Goal: Transaction & Acquisition: Obtain resource

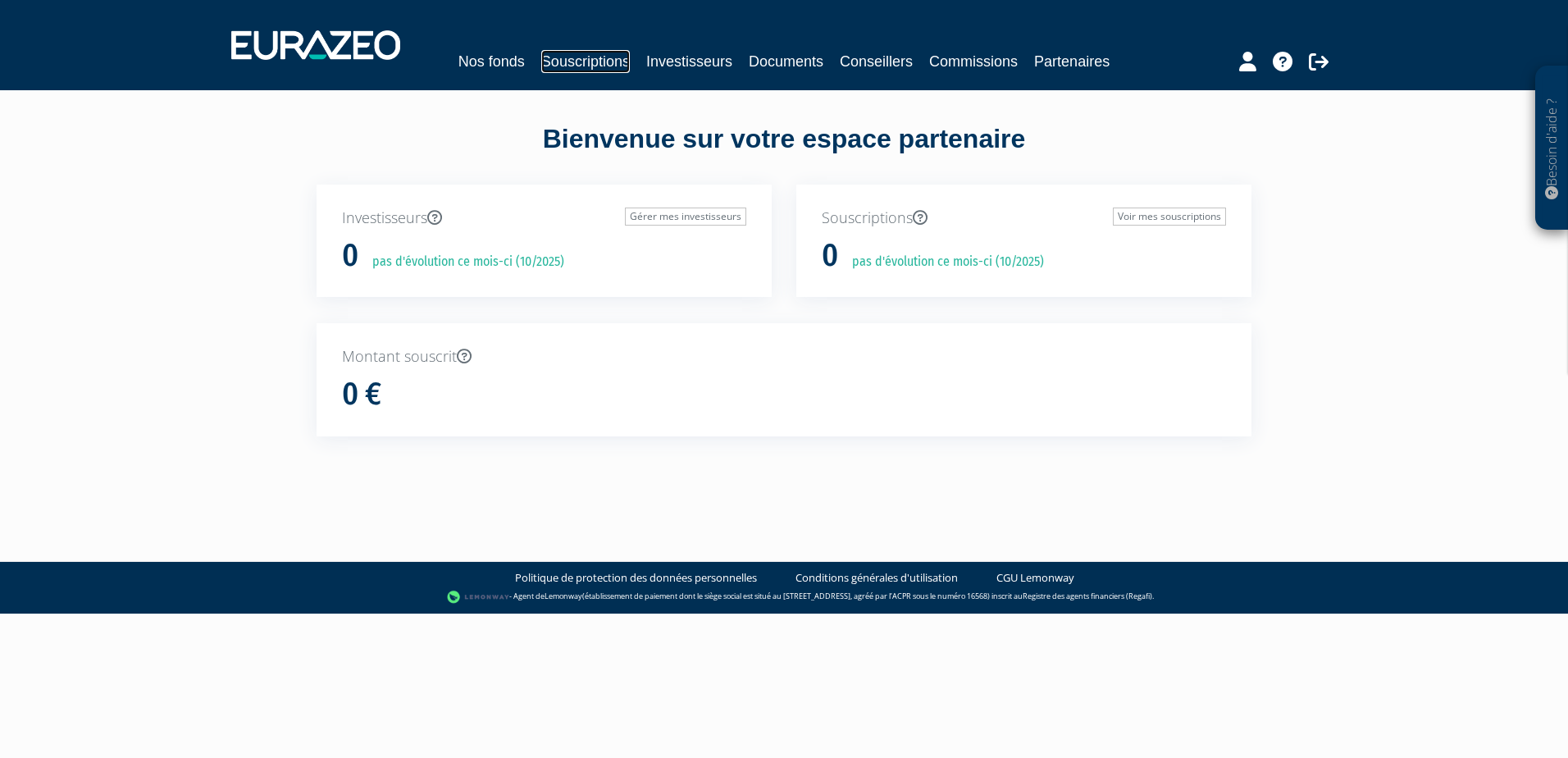
click at [583, 62] on link "Souscriptions" at bounding box center [586, 61] width 88 height 23
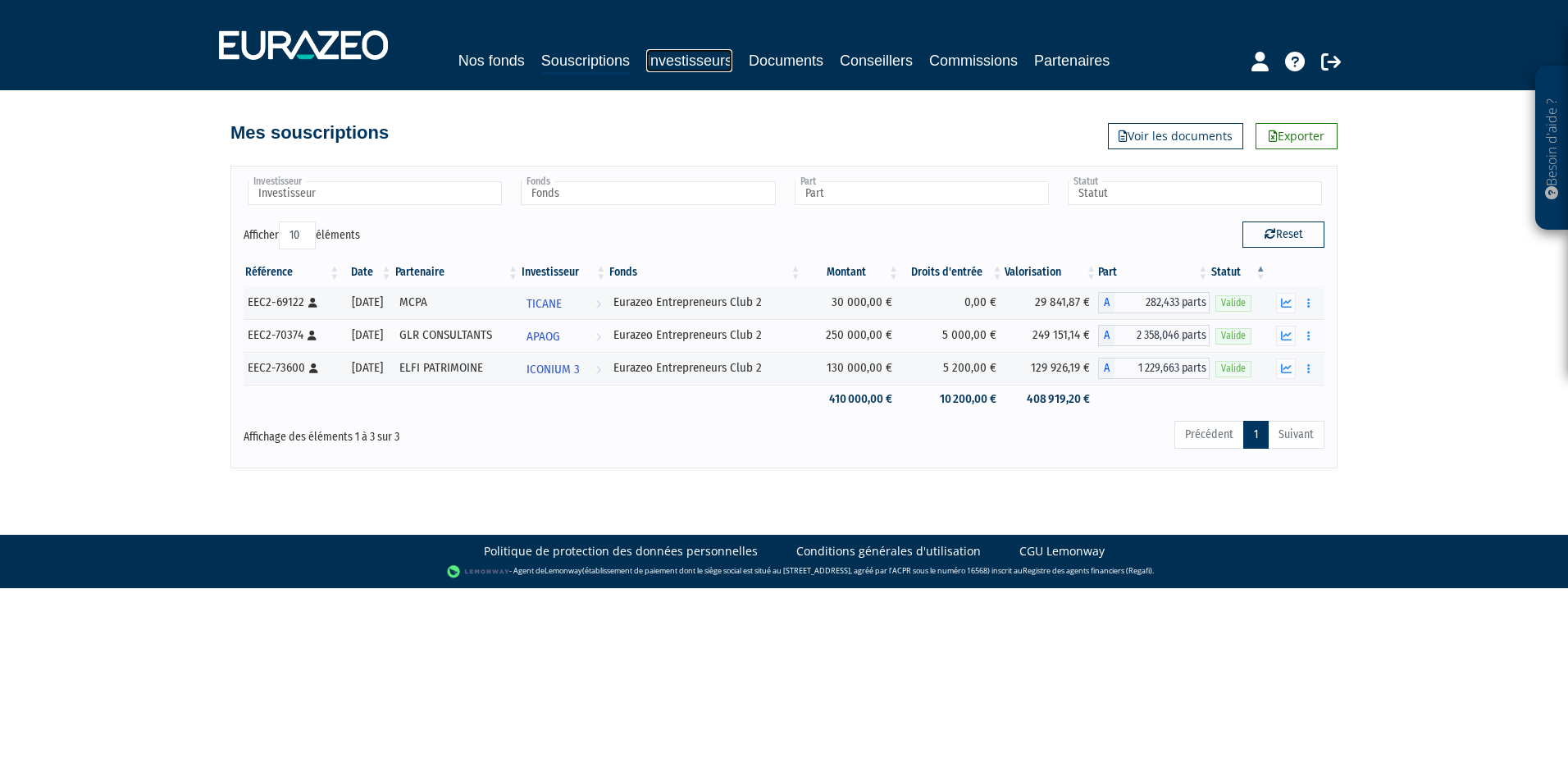
click at [688, 55] on link "Investisseurs" at bounding box center [689, 60] width 87 height 23
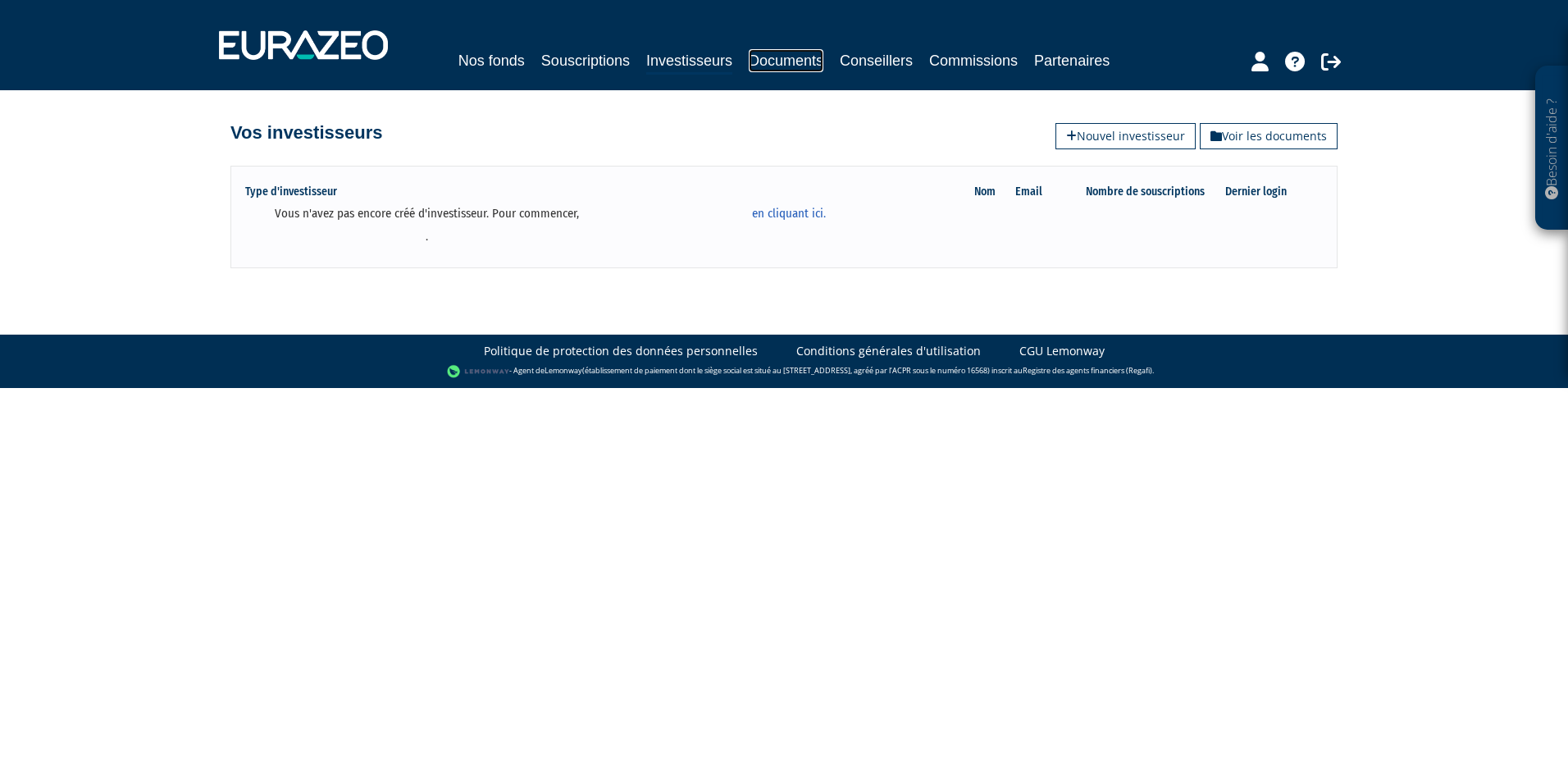
click at [808, 65] on link "Documents" at bounding box center [785, 60] width 74 height 23
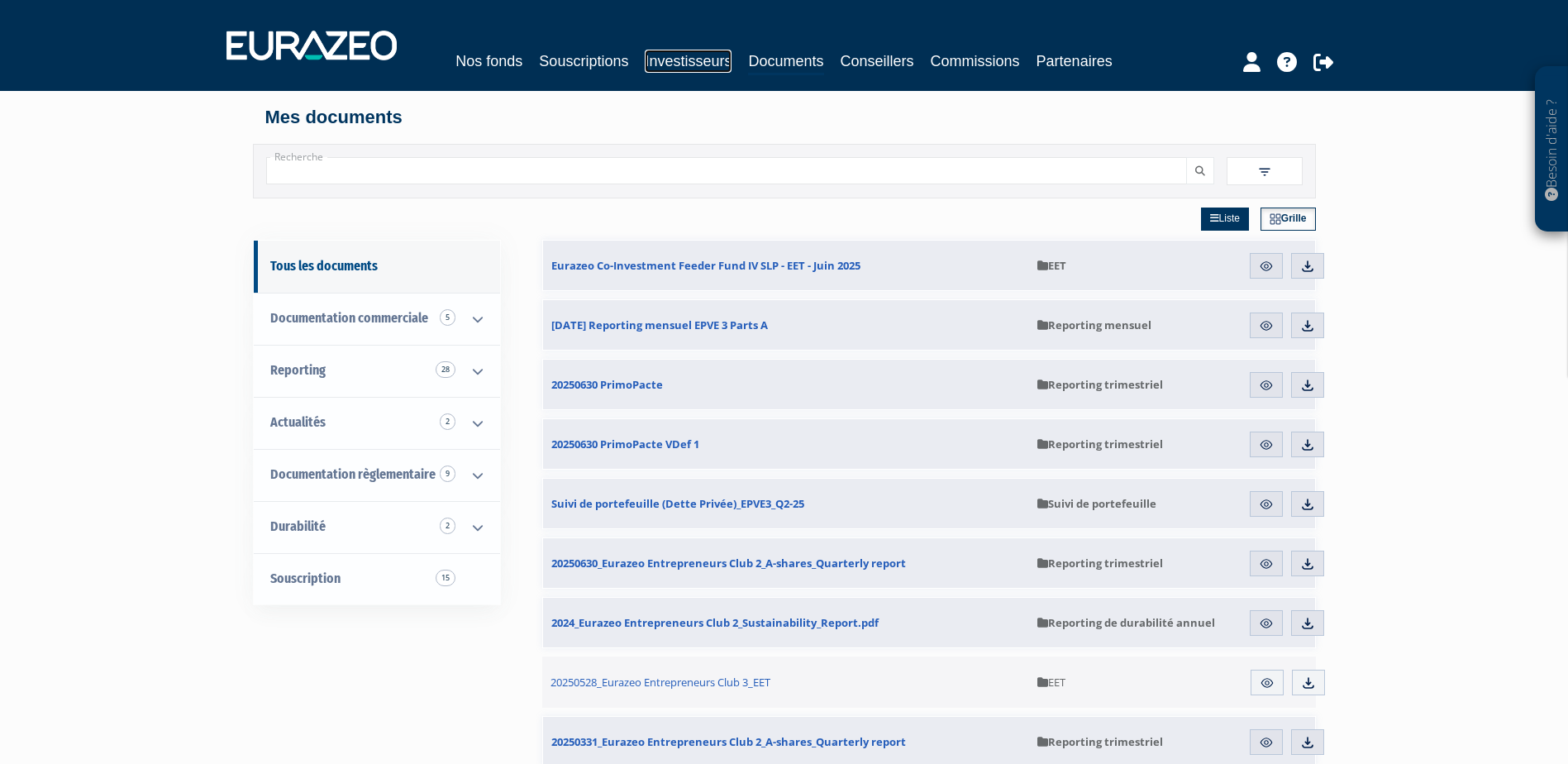
click at [712, 63] on link "Investisseurs" at bounding box center [688, 61] width 87 height 23
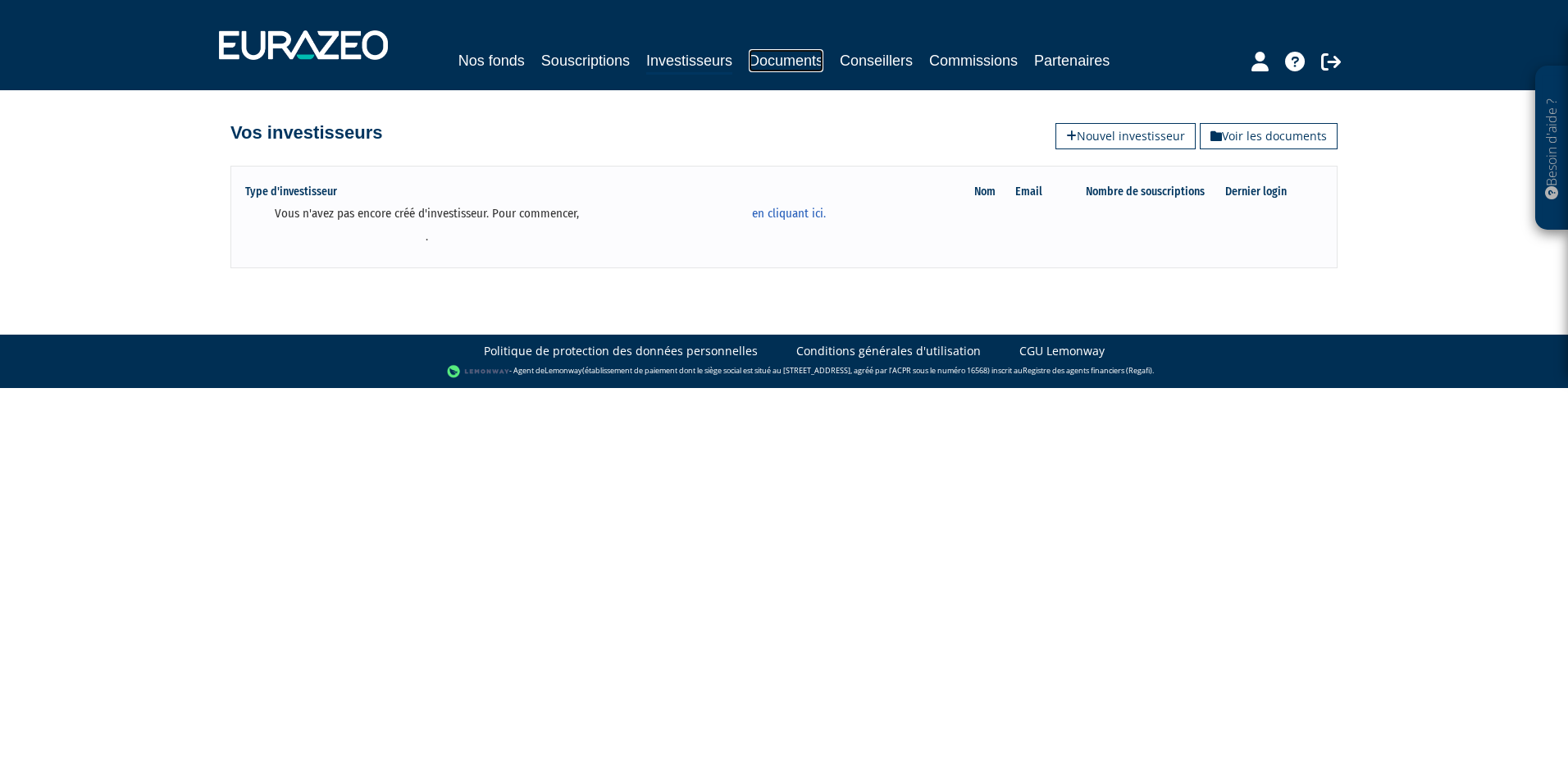
click at [782, 68] on link "Documents" at bounding box center [785, 60] width 74 height 23
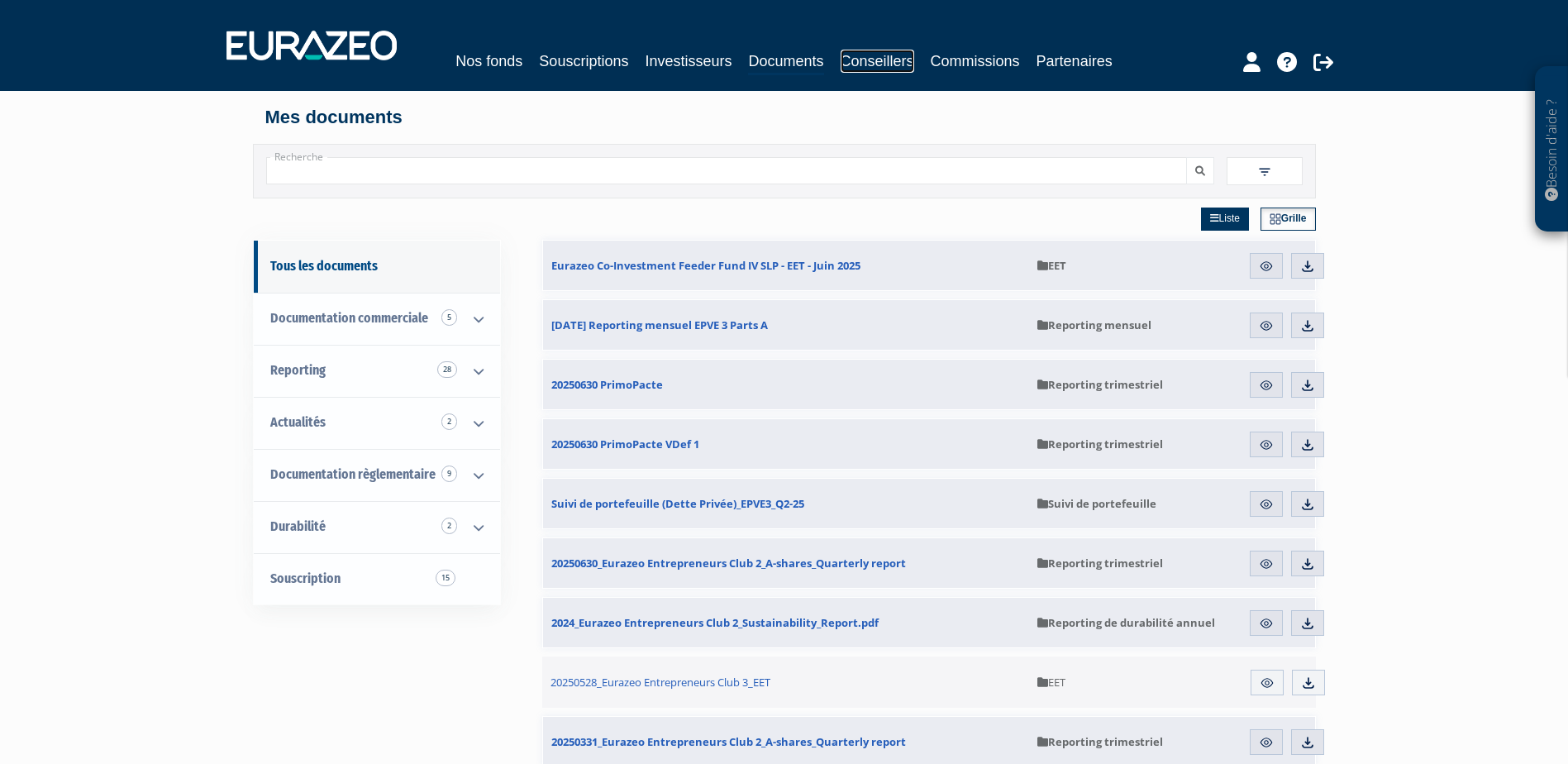
click at [896, 61] on link "Conseillers" at bounding box center [878, 61] width 74 height 23
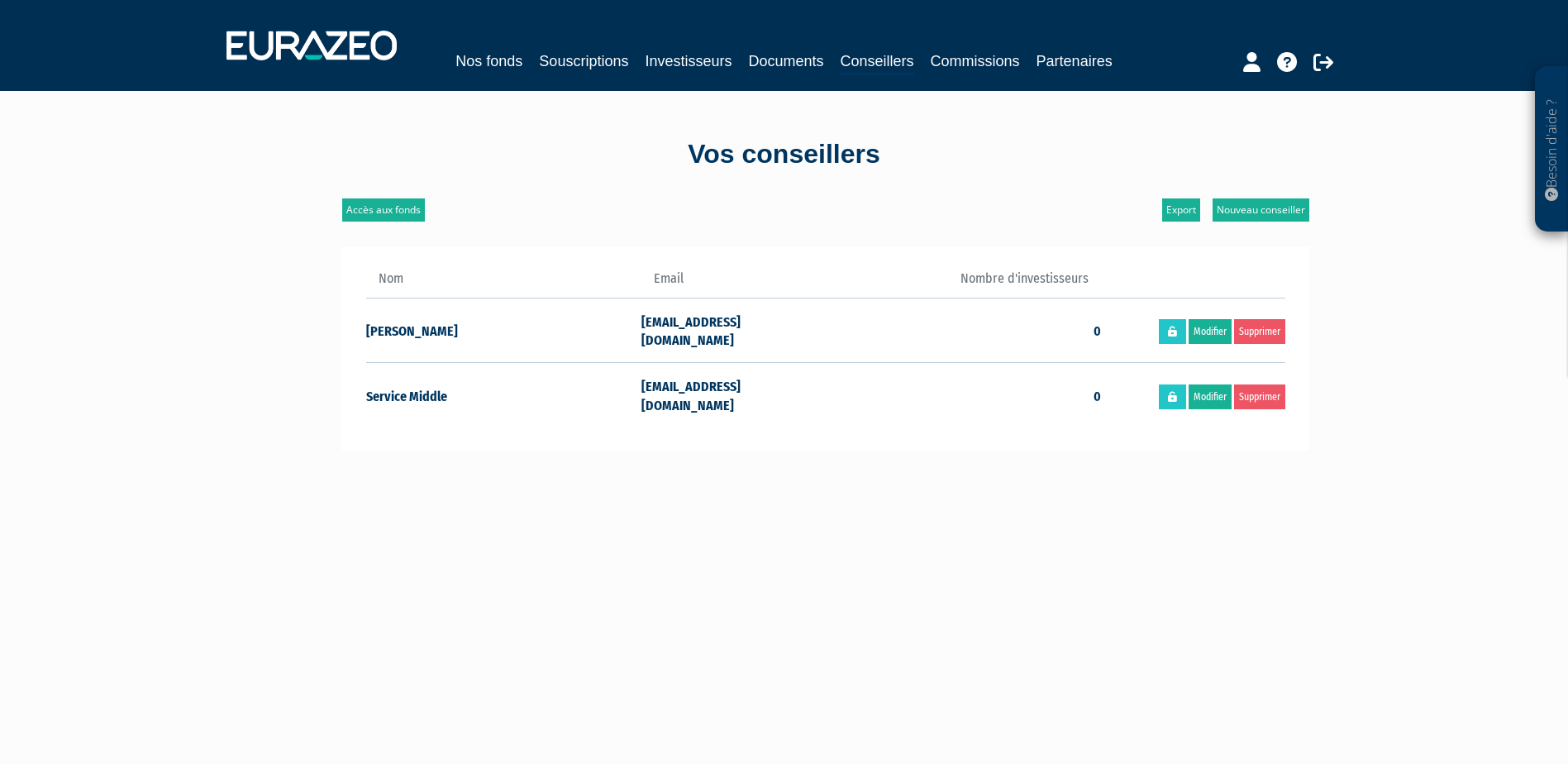
click at [411, 119] on div "Vos conseillers Accès aux fonds Nouveau conseiller Export Nom Email Nombre d'in…" at bounding box center [784, 553] width 967 height 924
click at [665, 58] on link "Investisseurs" at bounding box center [688, 61] width 87 height 23
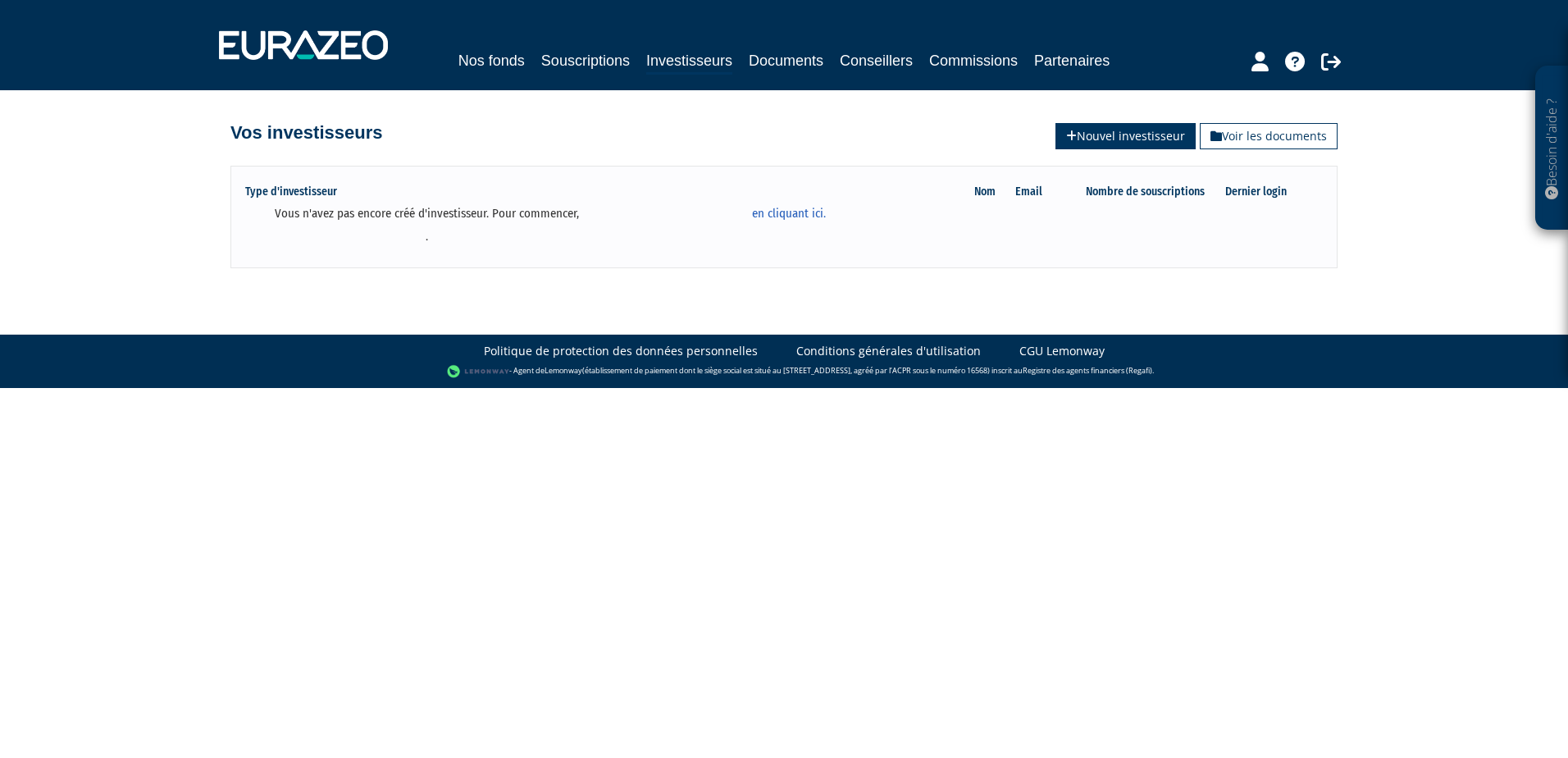
click at [1127, 123] on link "Nouvel investisseur" at bounding box center [1125, 136] width 140 height 26
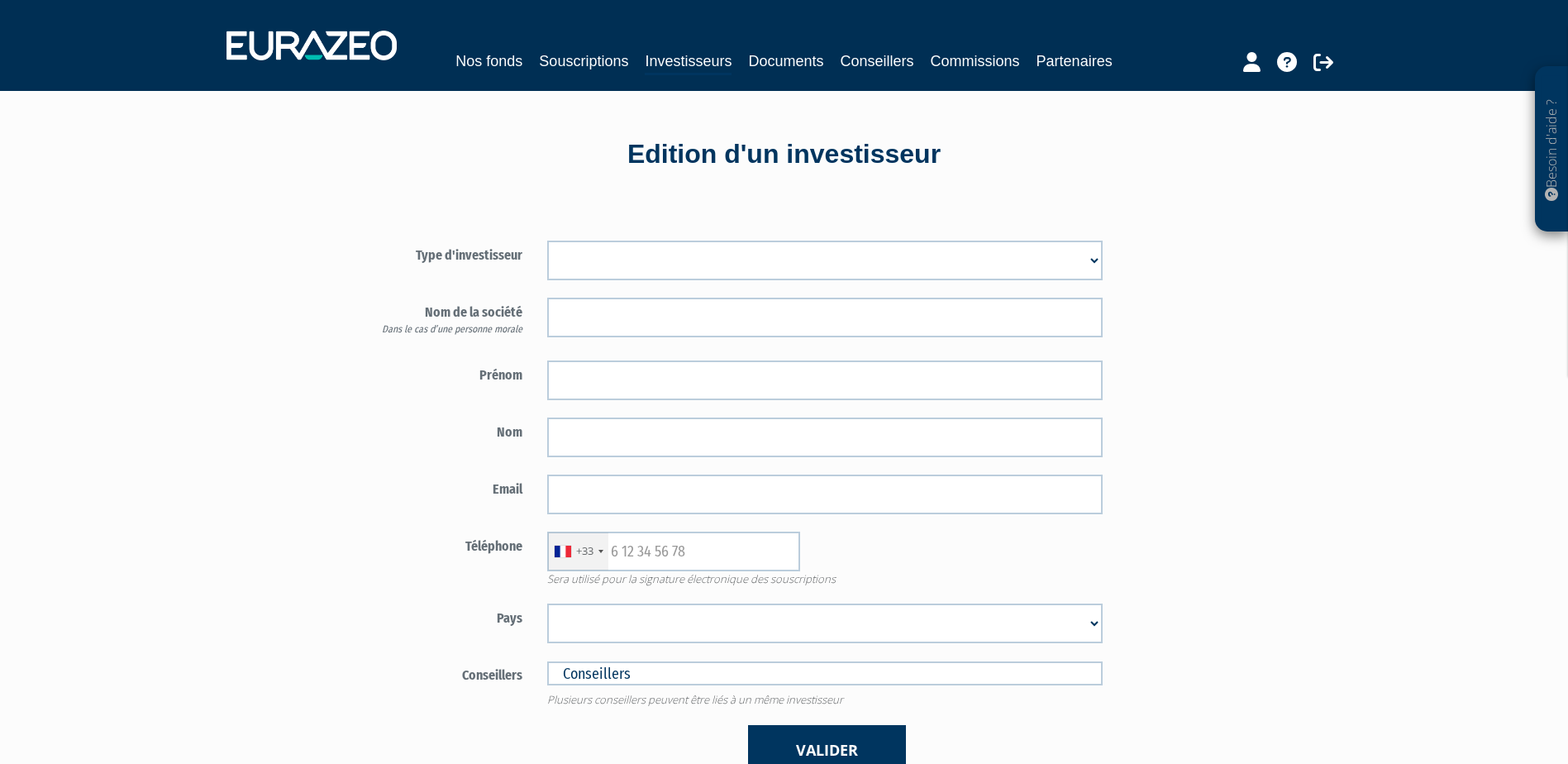
click at [757, 248] on select "Mr Mme Société" at bounding box center [825, 261] width 556 height 40
click at [811, 65] on link "Documents" at bounding box center [785, 61] width 75 height 23
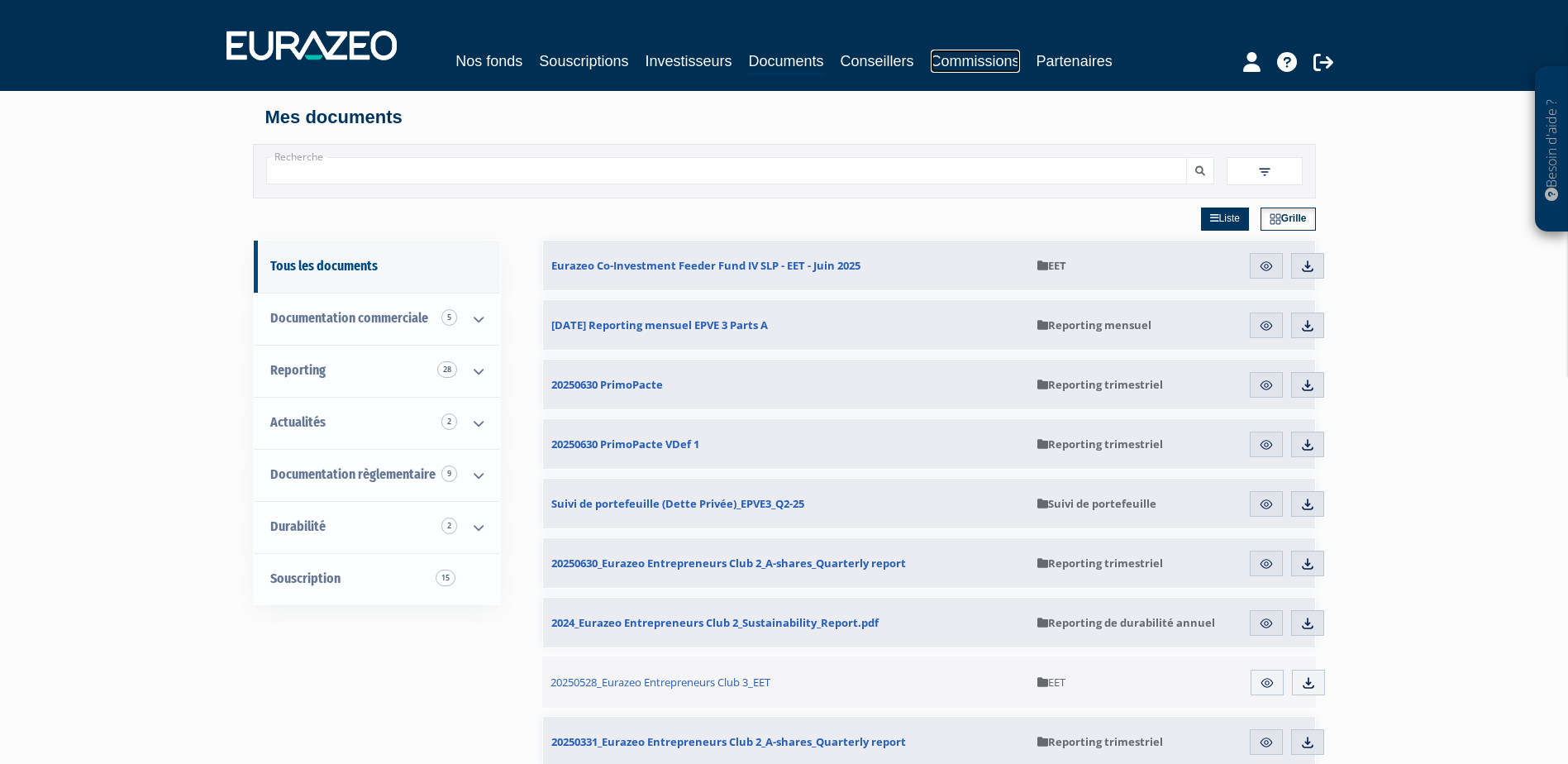
click at [965, 61] on link "Commissions" at bounding box center [975, 61] width 89 height 23
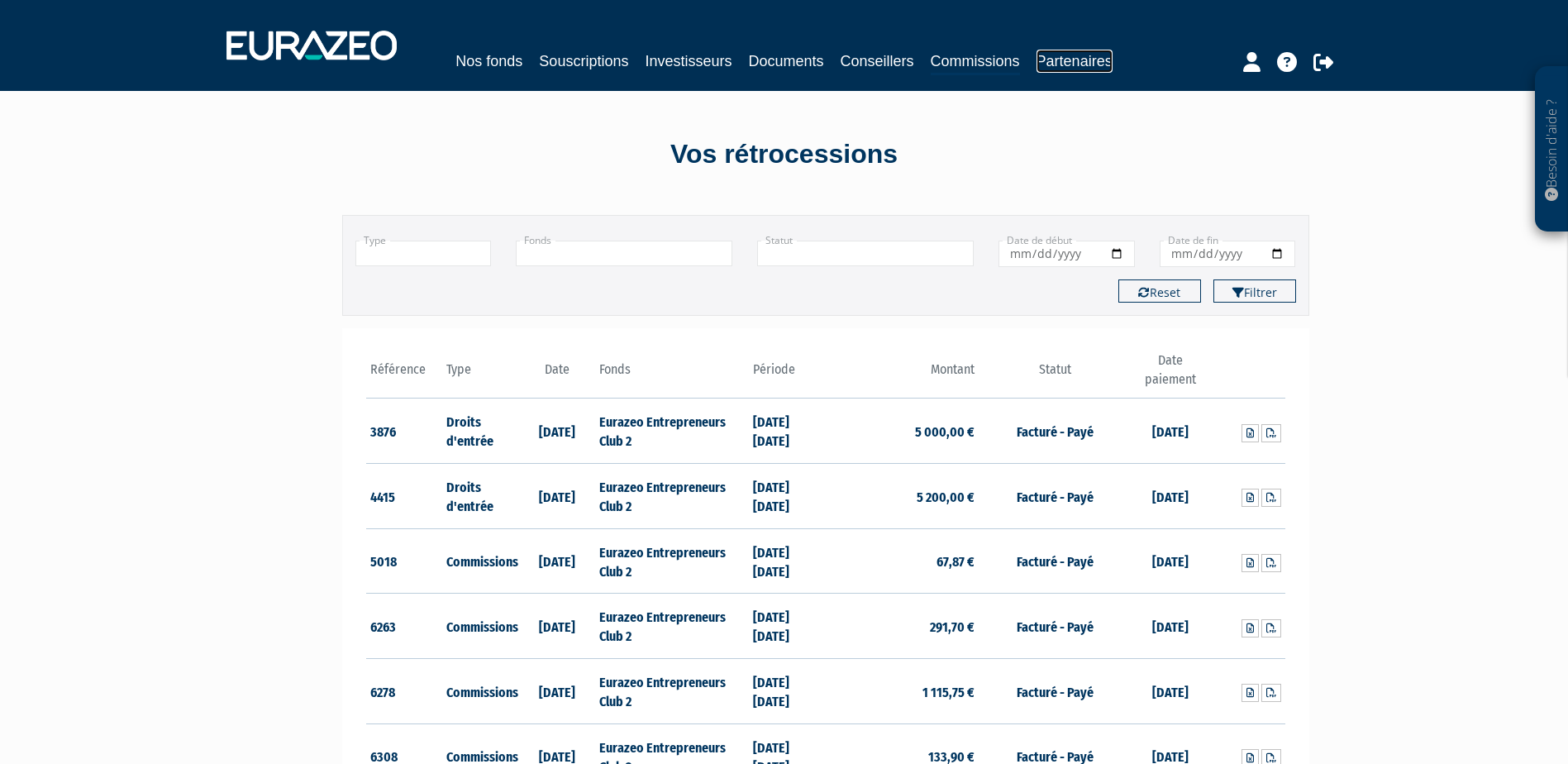
click at [1070, 64] on link "Partenaires" at bounding box center [1074, 61] width 76 height 23
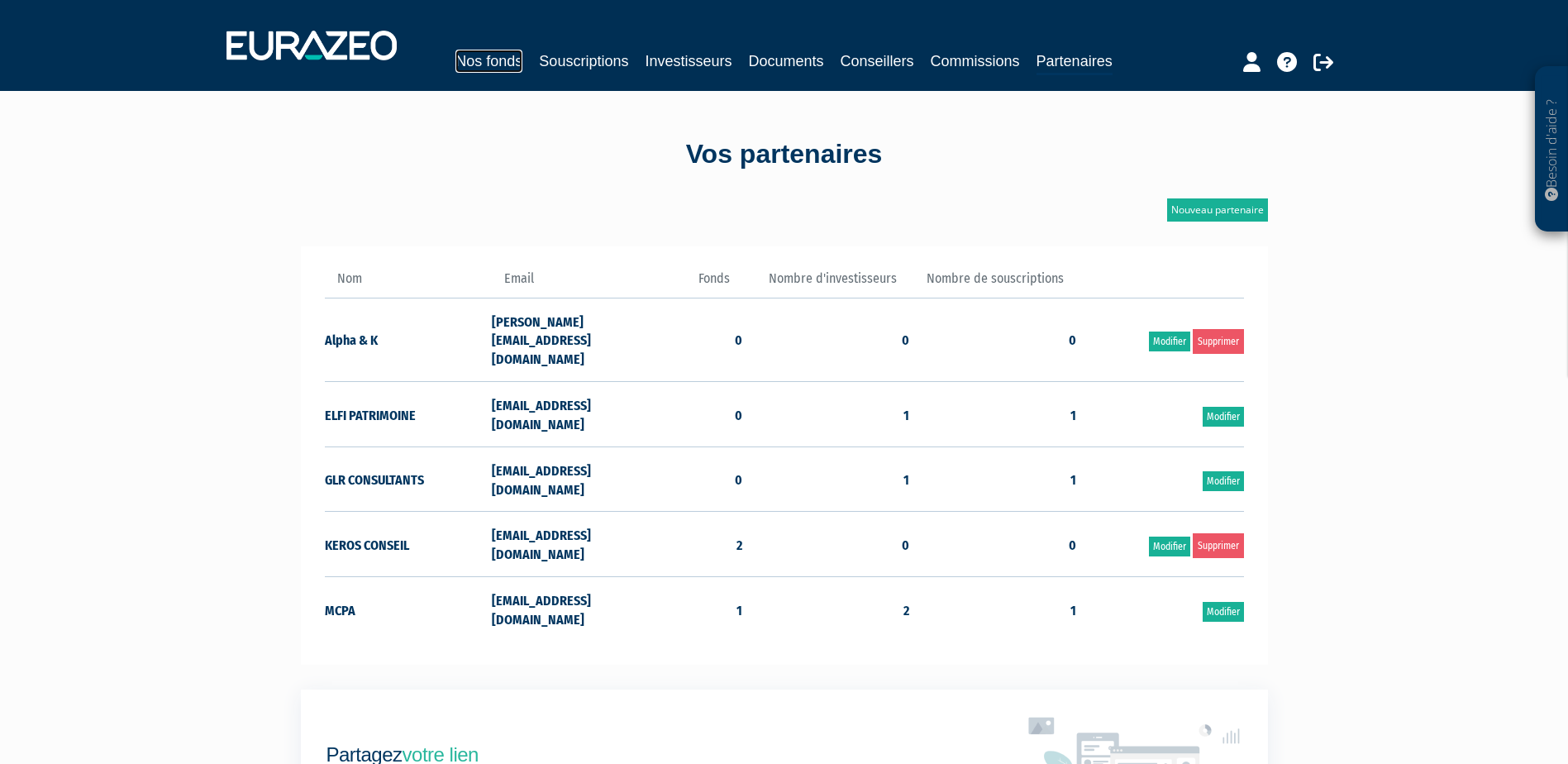
click at [504, 59] on link "Nos fonds" at bounding box center [488, 61] width 67 height 23
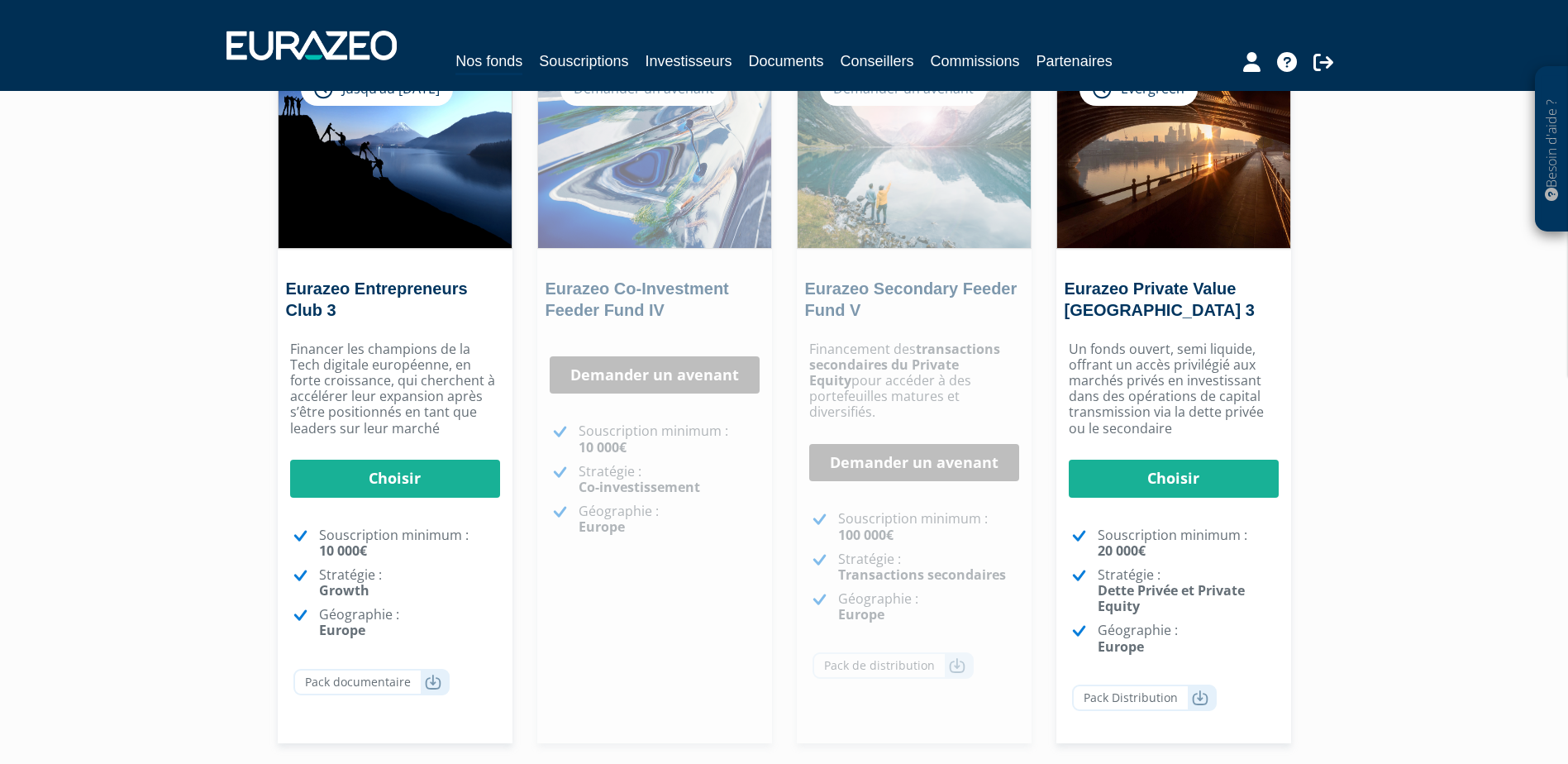
scroll to position [82, 0]
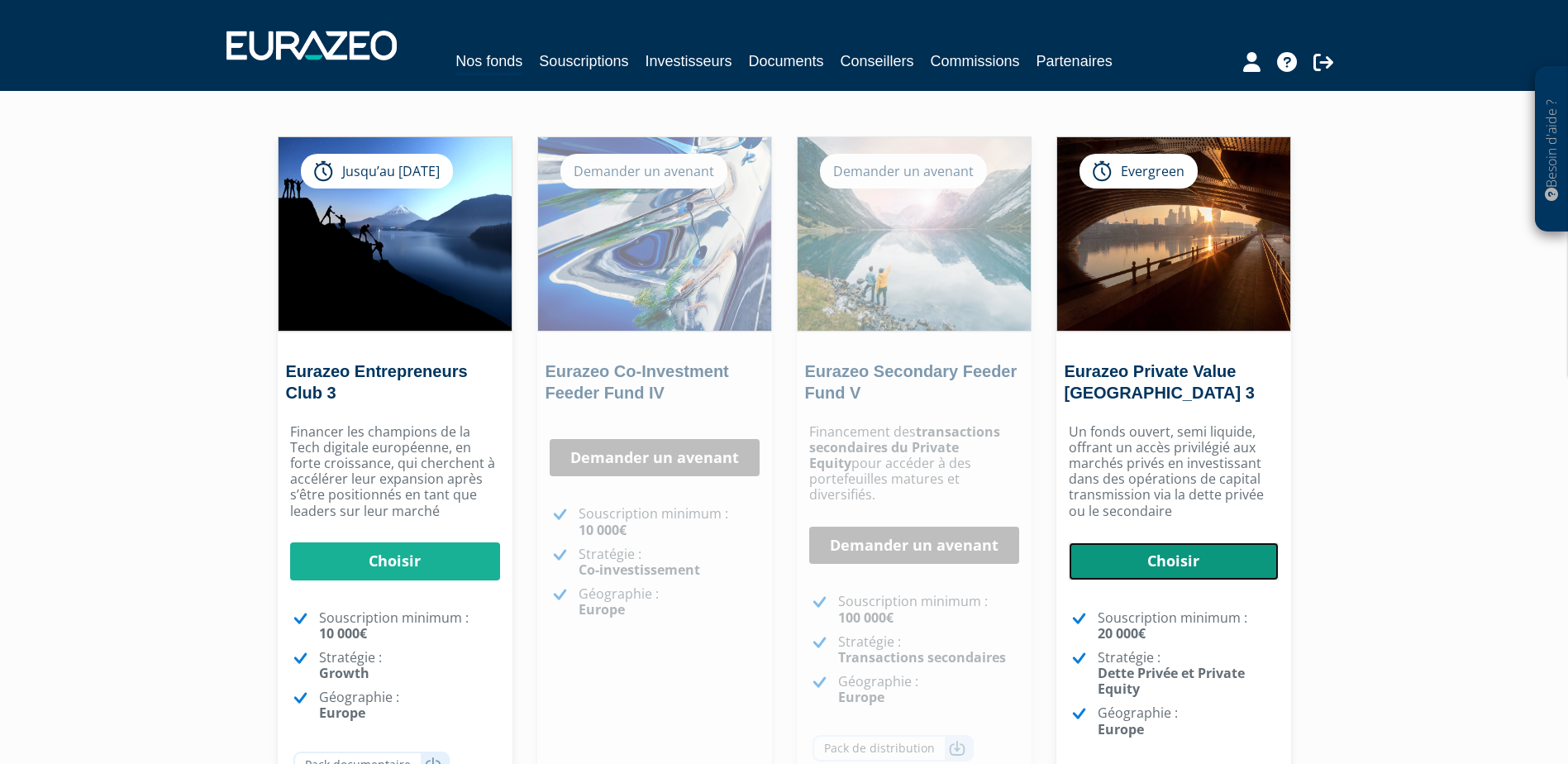
click at [1167, 568] on link "Choisir" at bounding box center [1173, 561] width 210 height 38
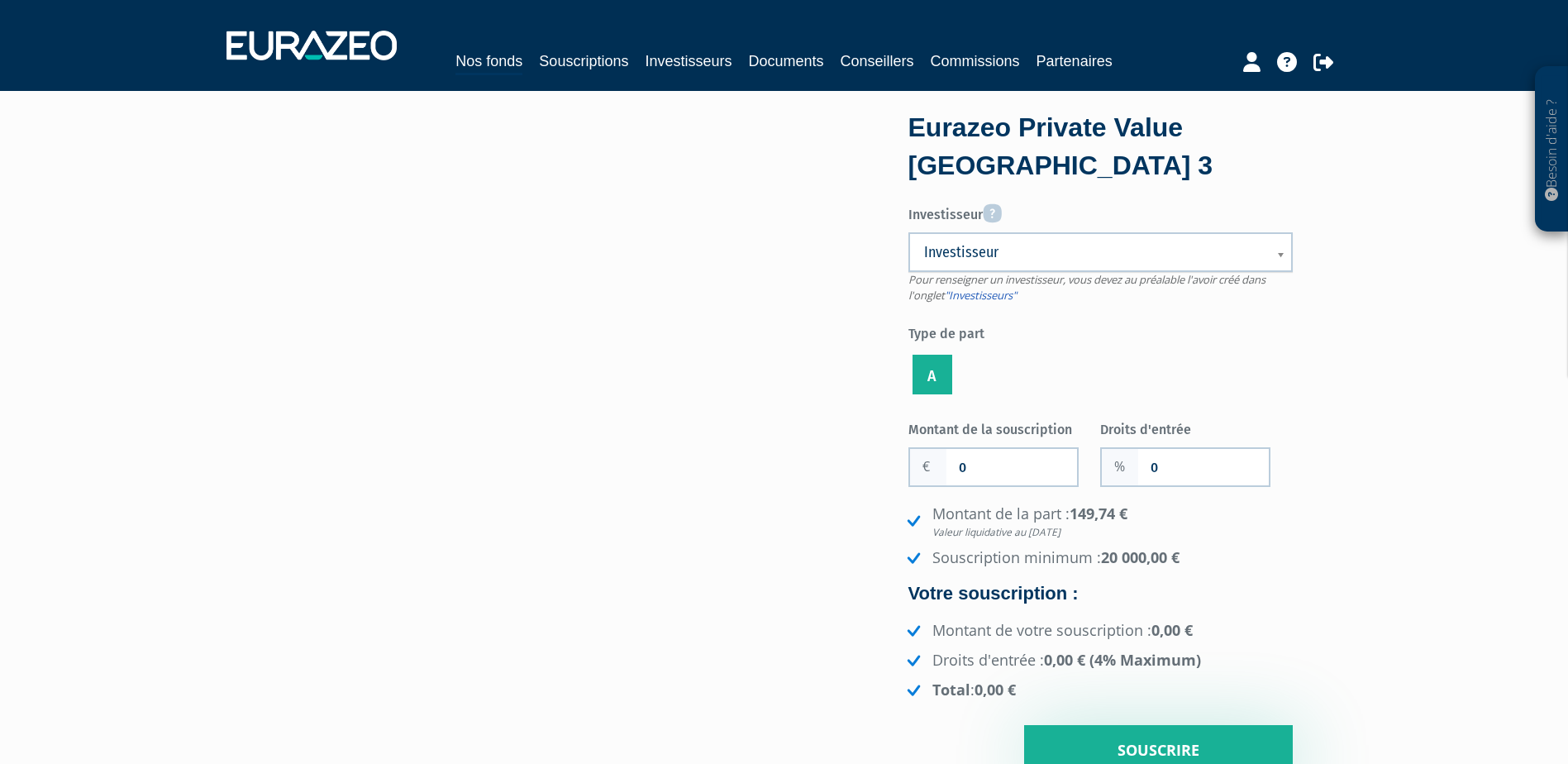
click at [1056, 248] on span "Investisseur" at bounding box center [1090, 251] width 332 height 20
click at [1055, 248] on span "Investisseur" at bounding box center [1090, 251] width 332 height 20
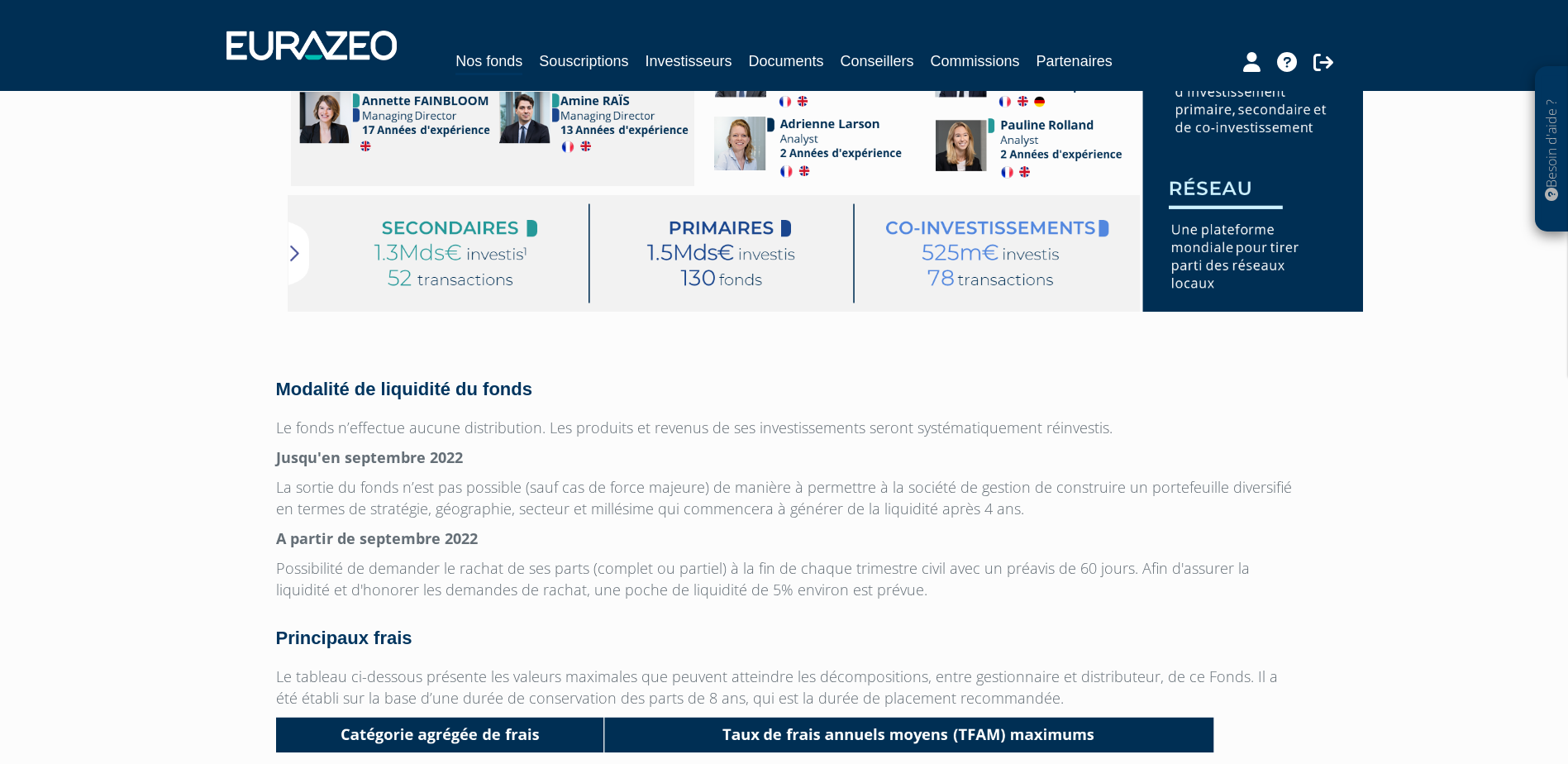
scroll to position [3717, 0]
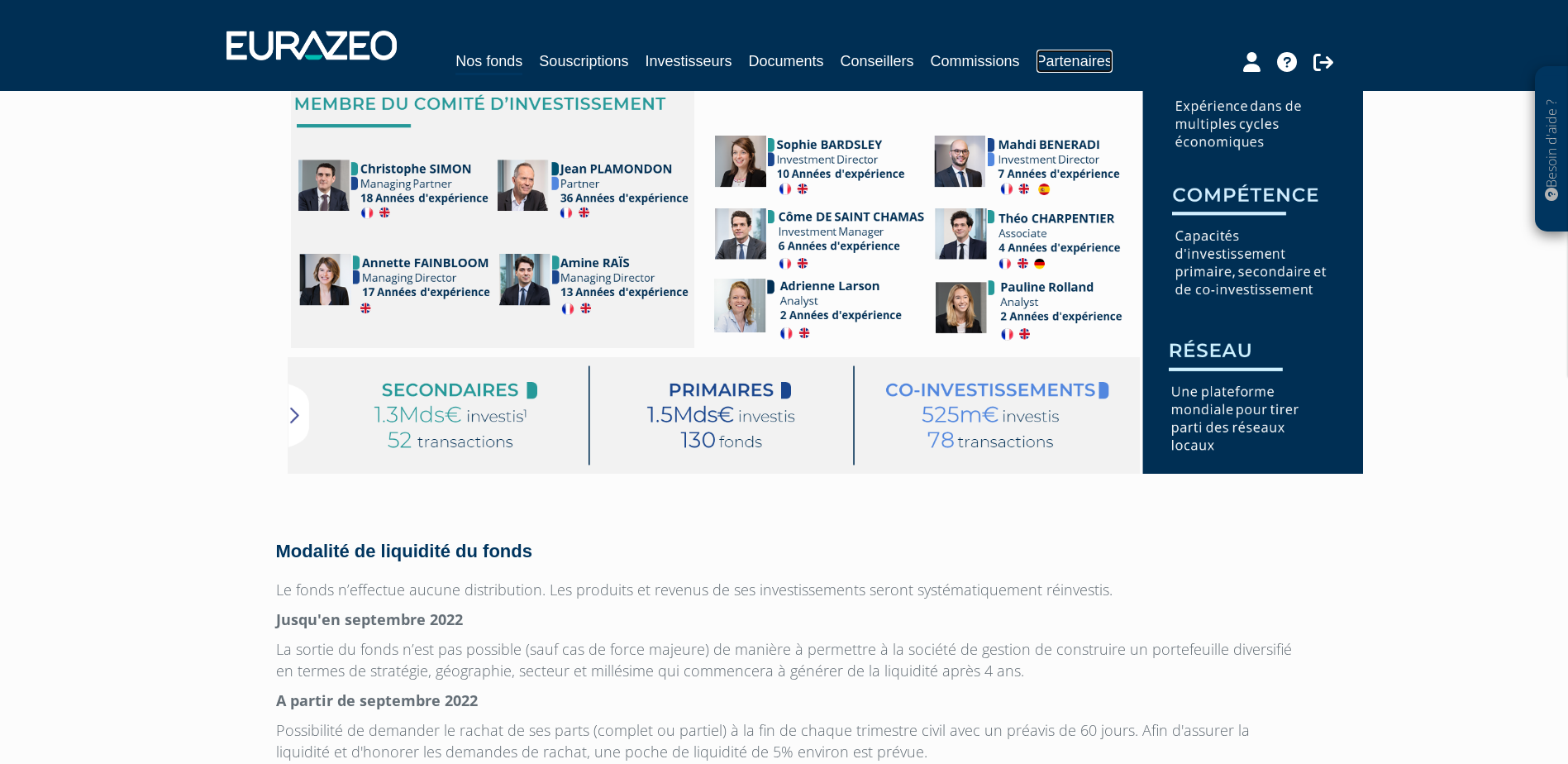
click at [1080, 60] on link "Partenaires" at bounding box center [1074, 61] width 76 height 23
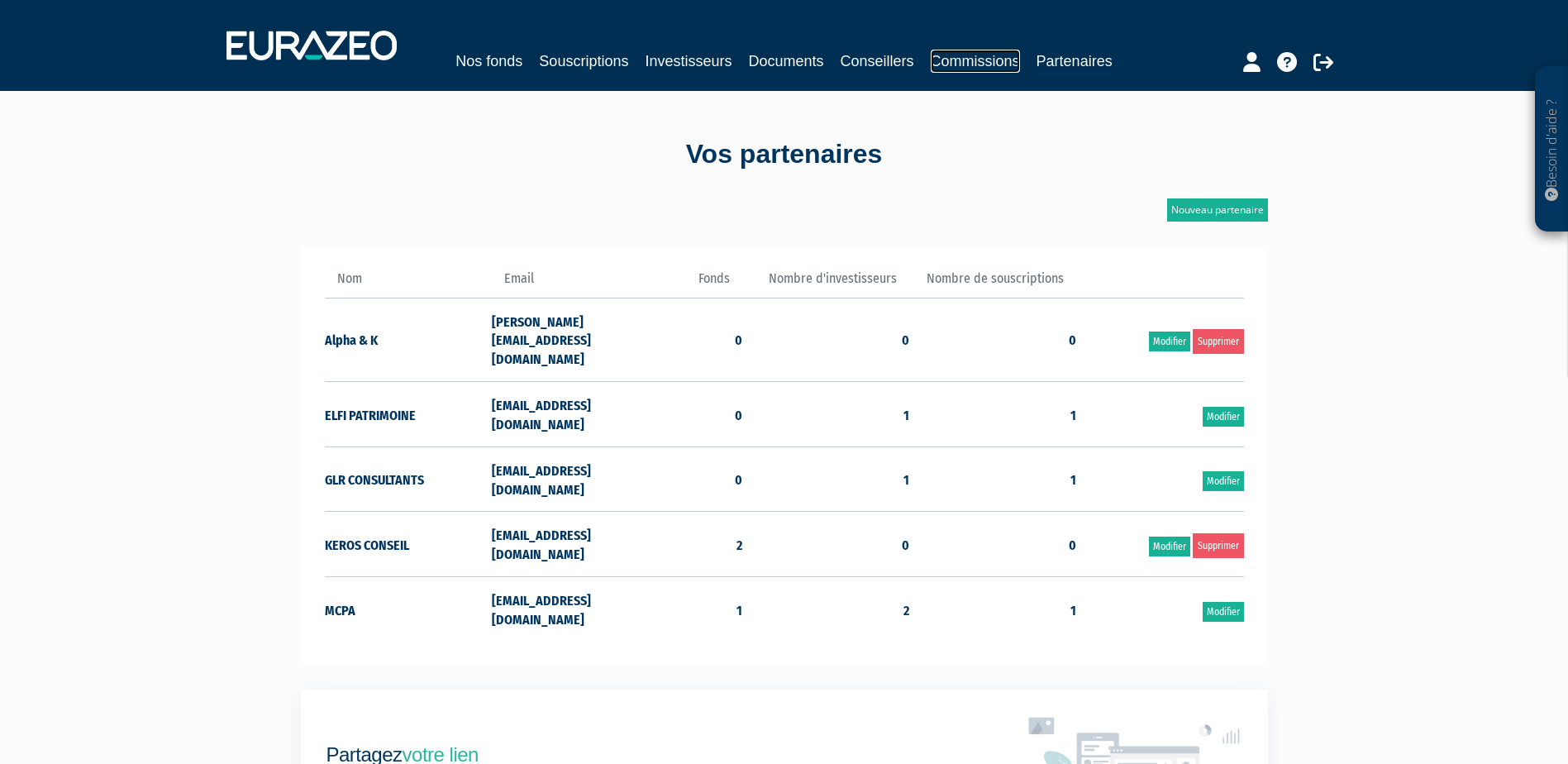
click at [965, 62] on link "Commissions" at bounding box center [975, 61] width 89 height 23
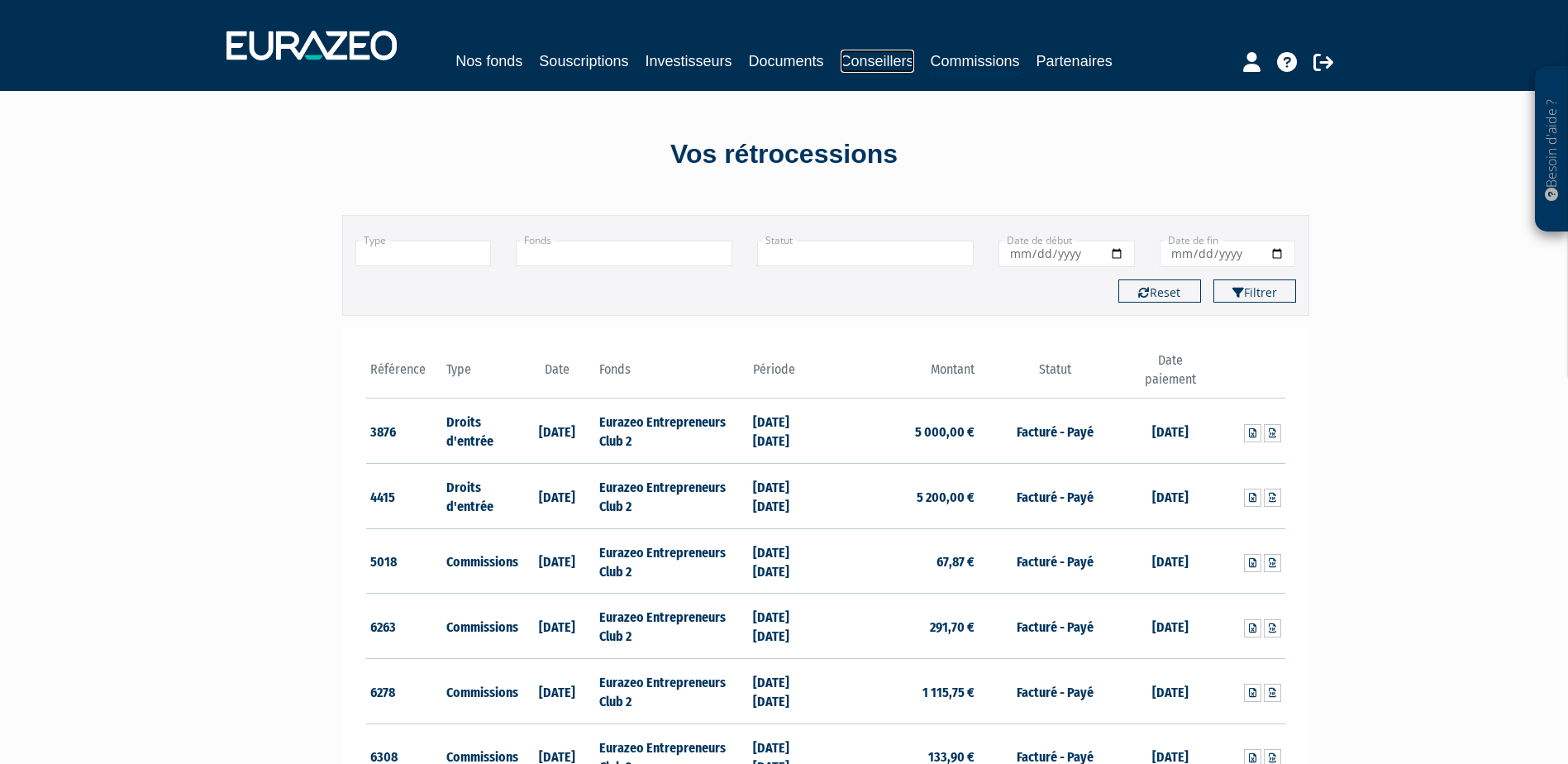
click at [886, 62] on link "Conseillers" at bounding box center [878, 61] width 74 height 23
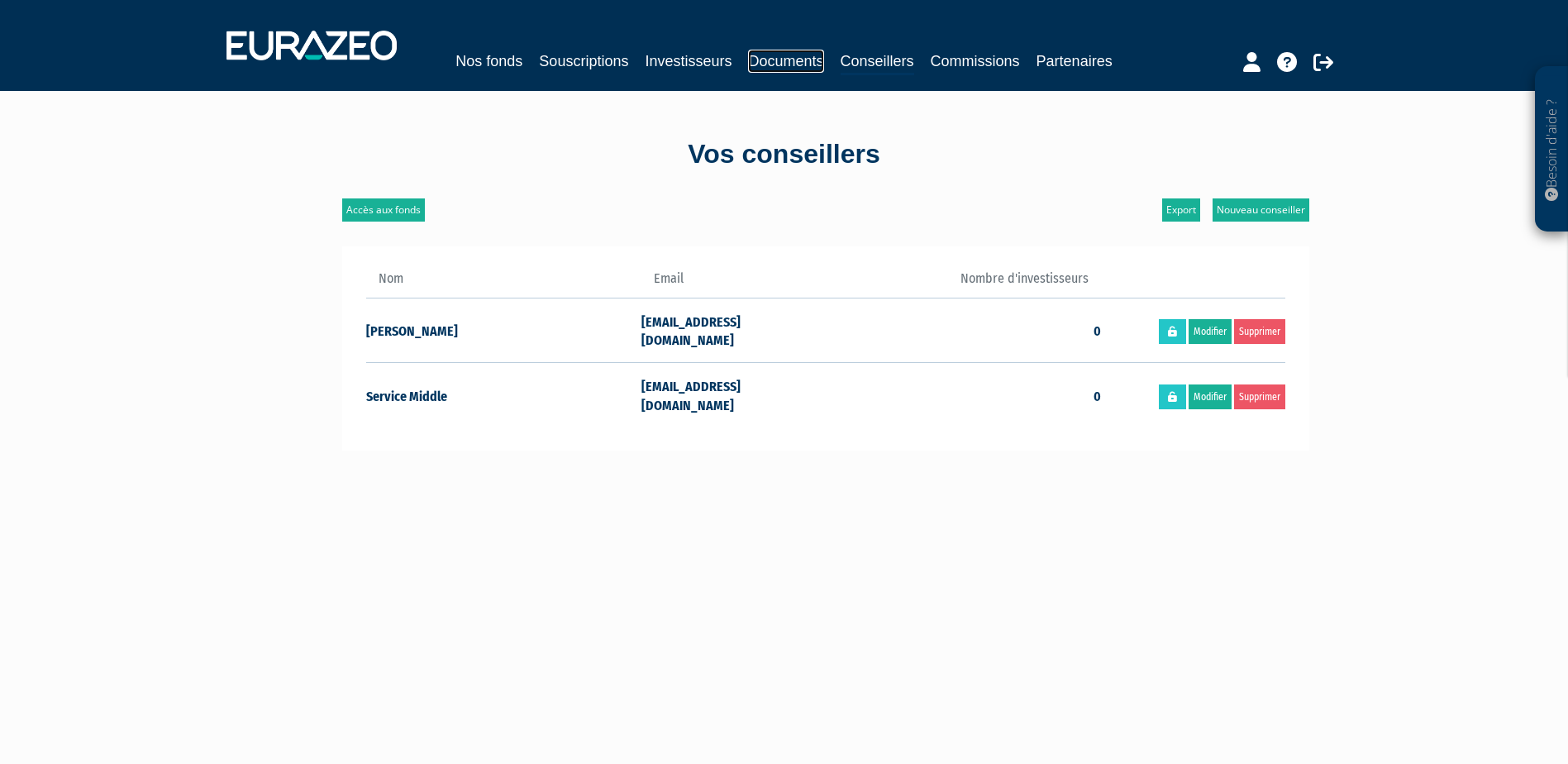
click at [786, 50] on link "Documents" at bounding box center [785, 61] width 75 height 23
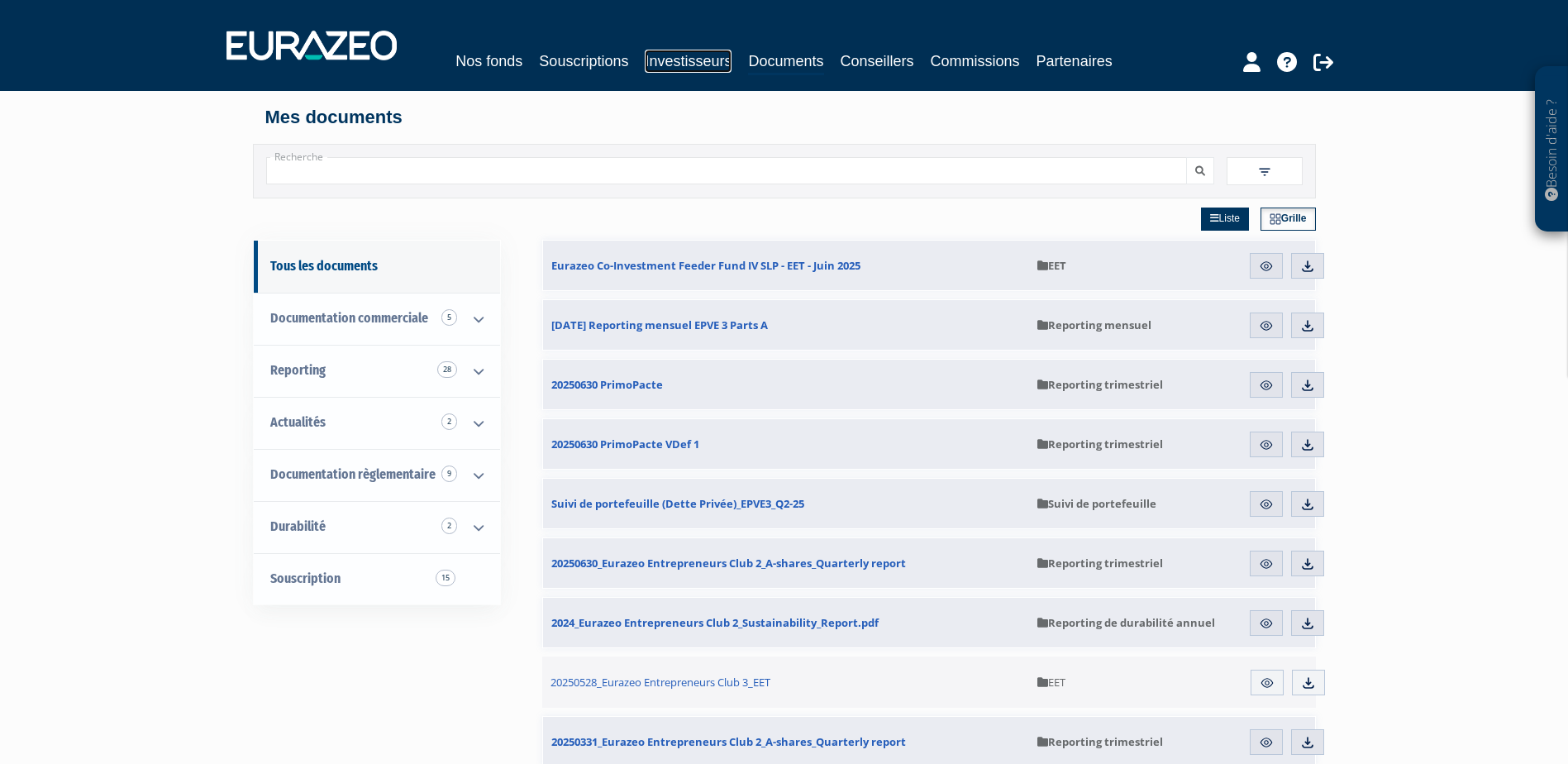
click at [698, 55] on link "Investisseurs" at bounding box center [688, 61] width 87 height 23
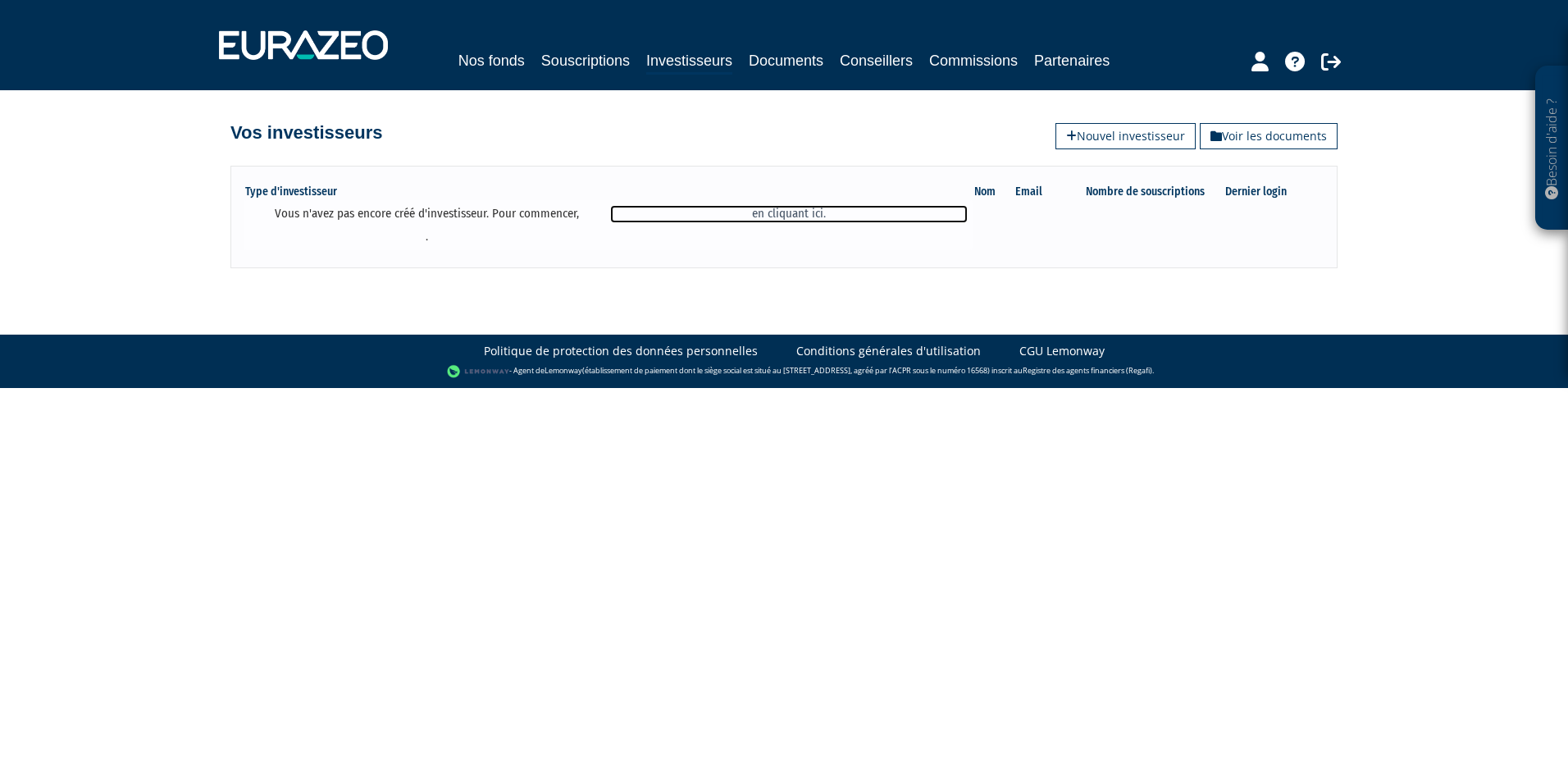
click at [802, 216] on link "en cliquant ici." at bounding box center [788, 213] width 356 height 17
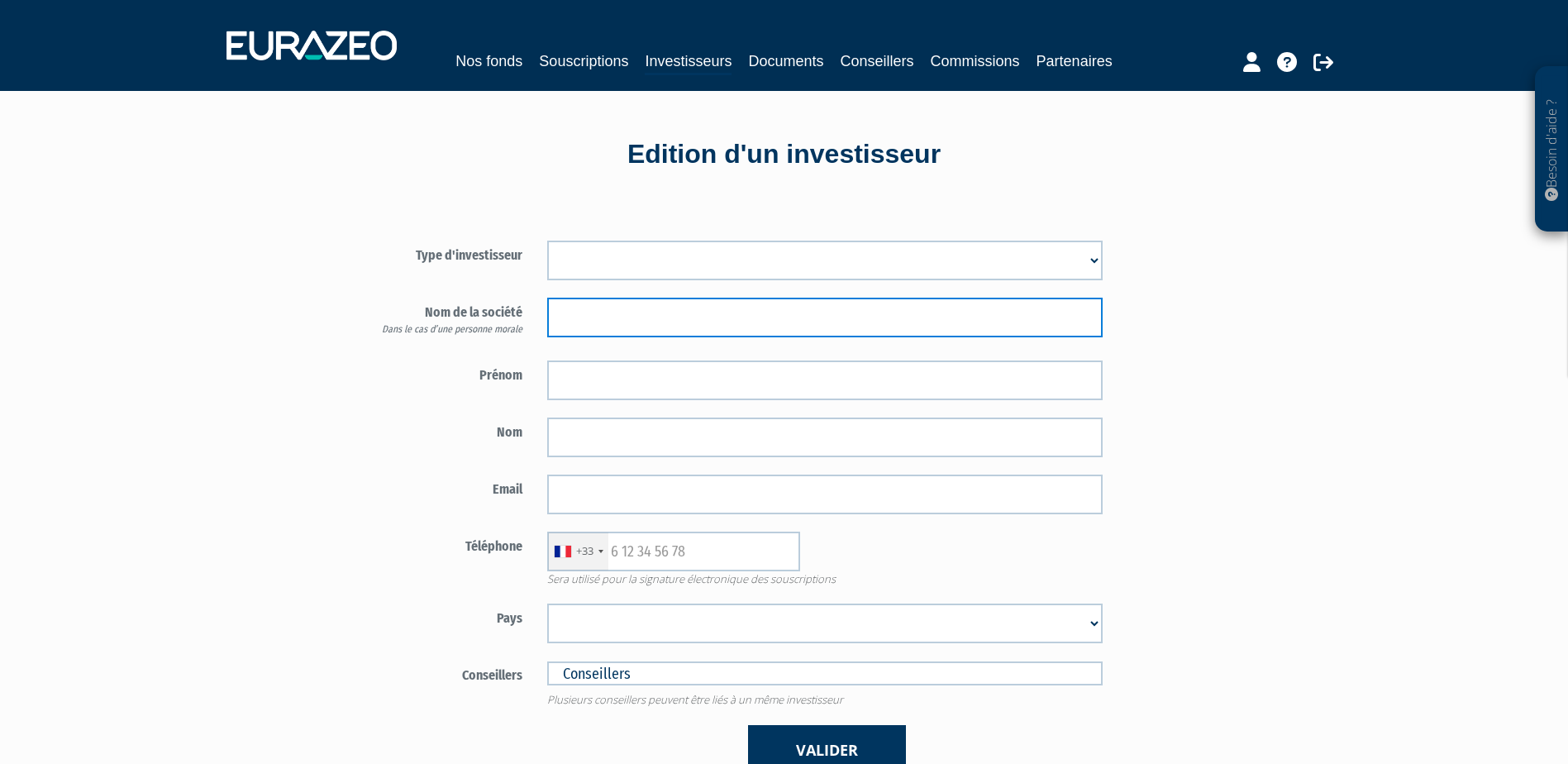
click at [623, 335] on input "text" at bounding box center [825, 318] width 556 height 40
click at [624, 324] on input "text" at bounding box center [825, 318] width 556 height 40
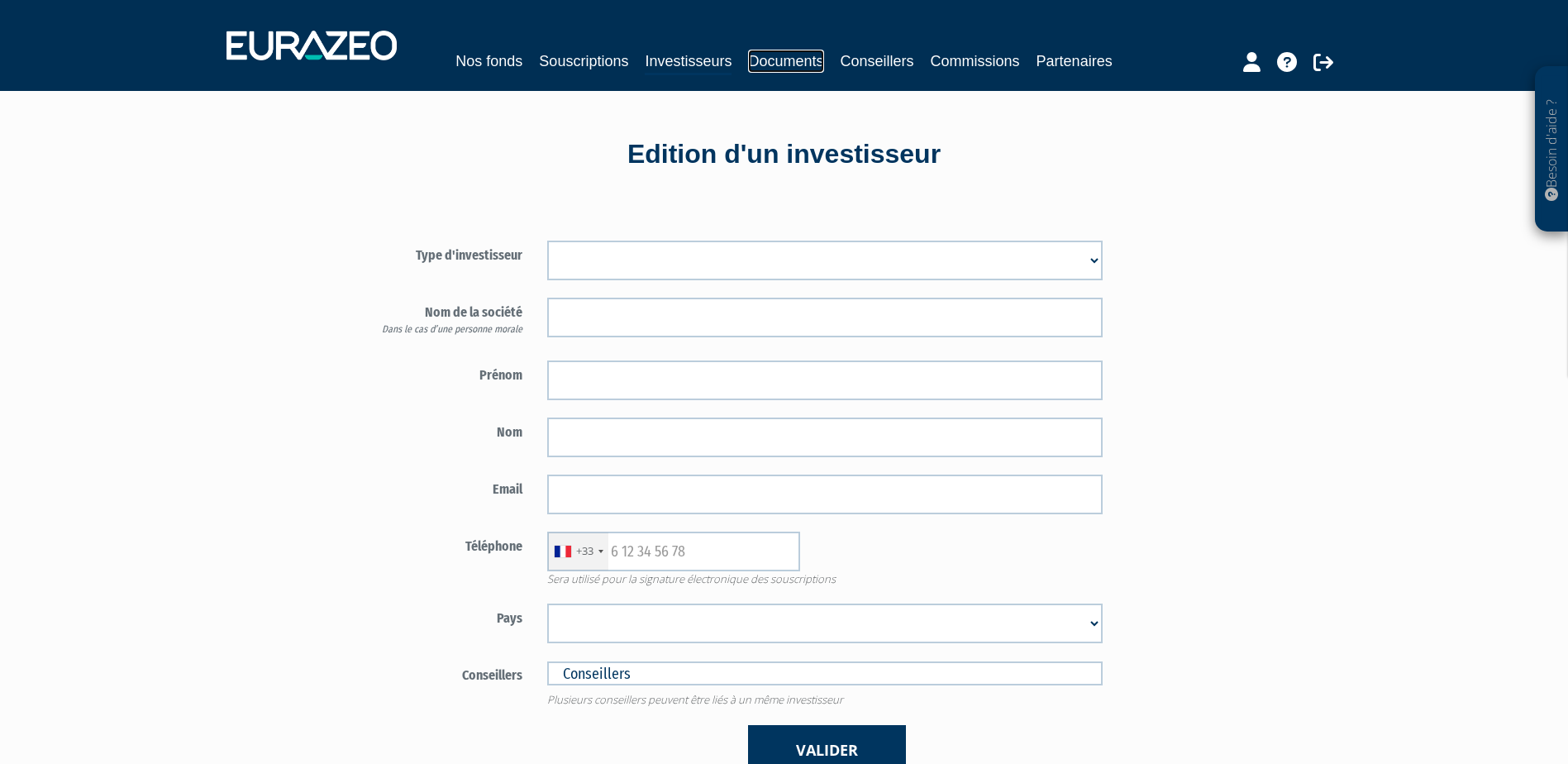
click at [811, 55] on link "Documents" at bounding box center [785, 61] width 75 height 23
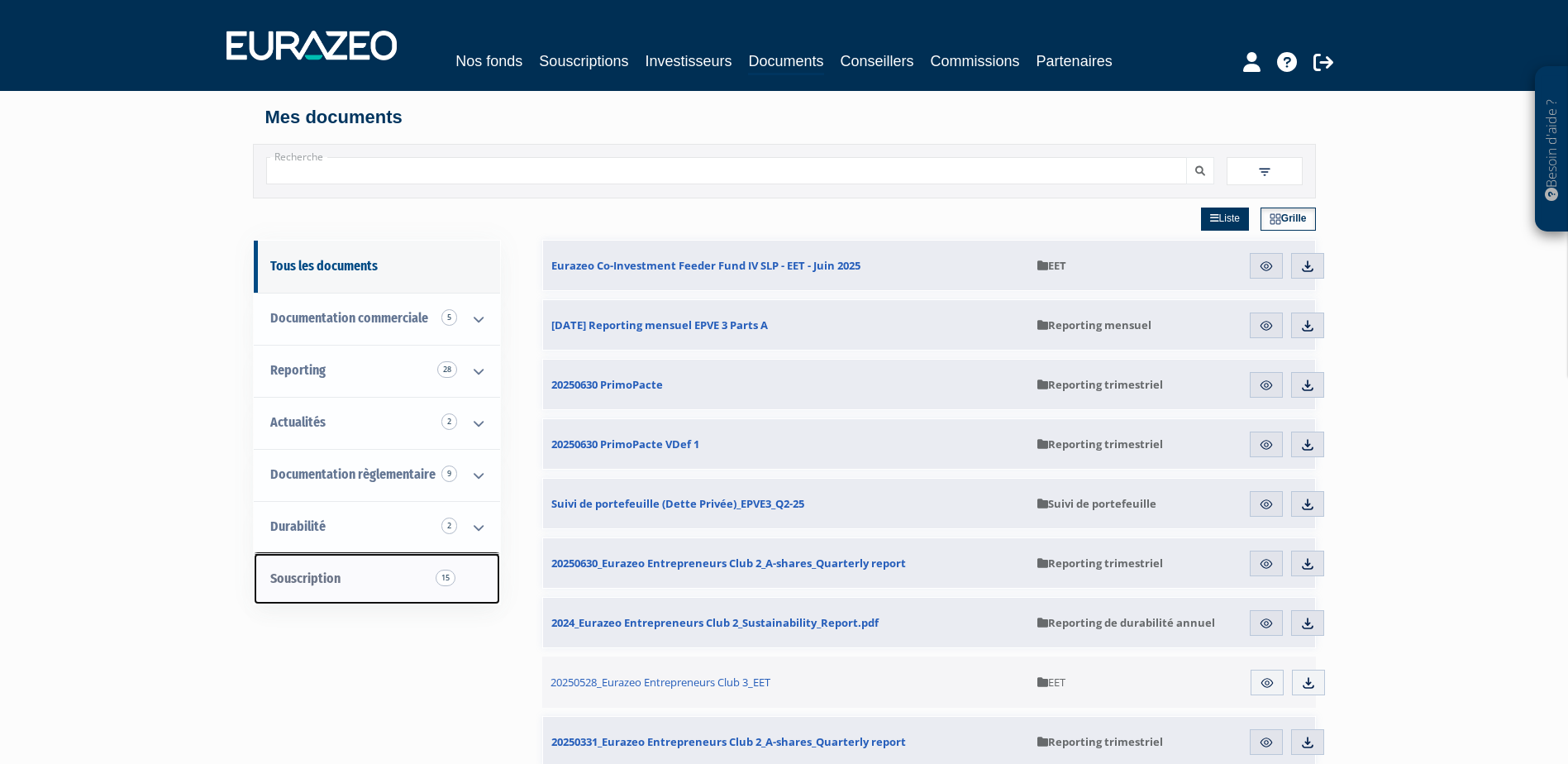
click at [366, 580] on link "Souscription 15" at bounding box center [377, 578] width 246 height 52
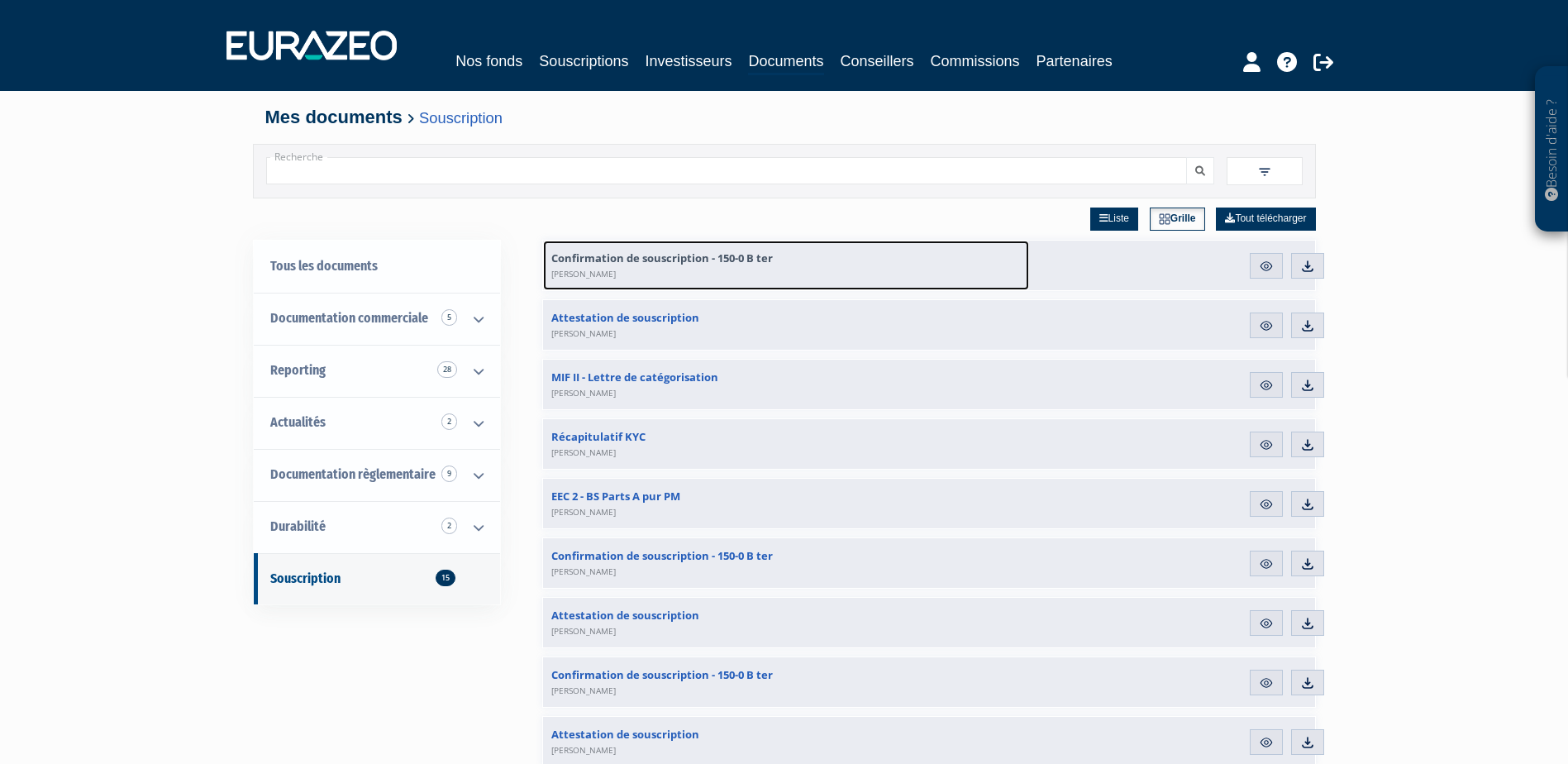
click at [680, 259] on span "Confirmation de souscription - 150-0 B ter Sophie ILLIEN-MORAND" at bounding box center [663, 264] width 222 height 29
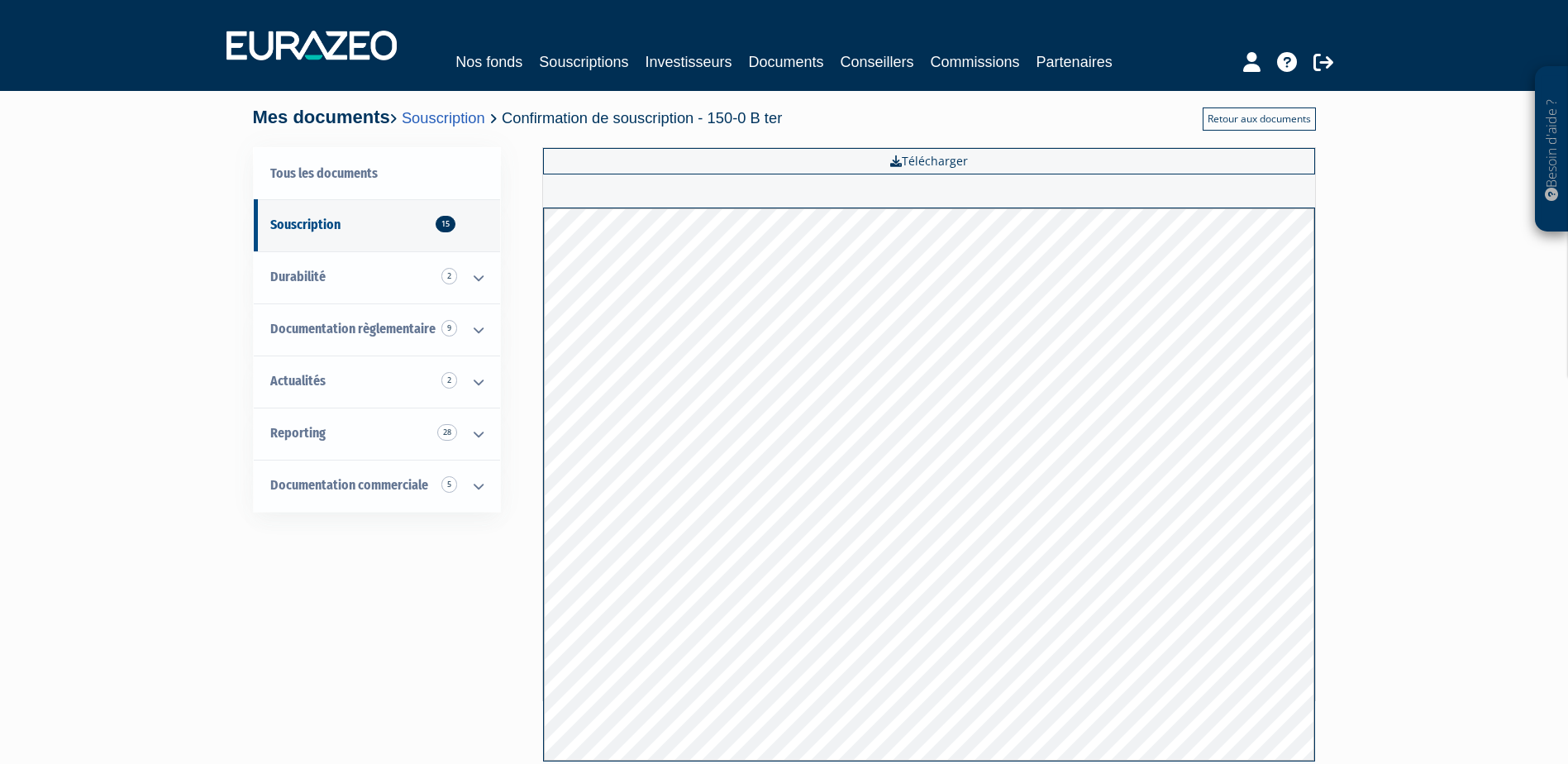
click at [1270, 119] on link "Retour aux documents" at bounding box center [1259, 118] width 113 height 23
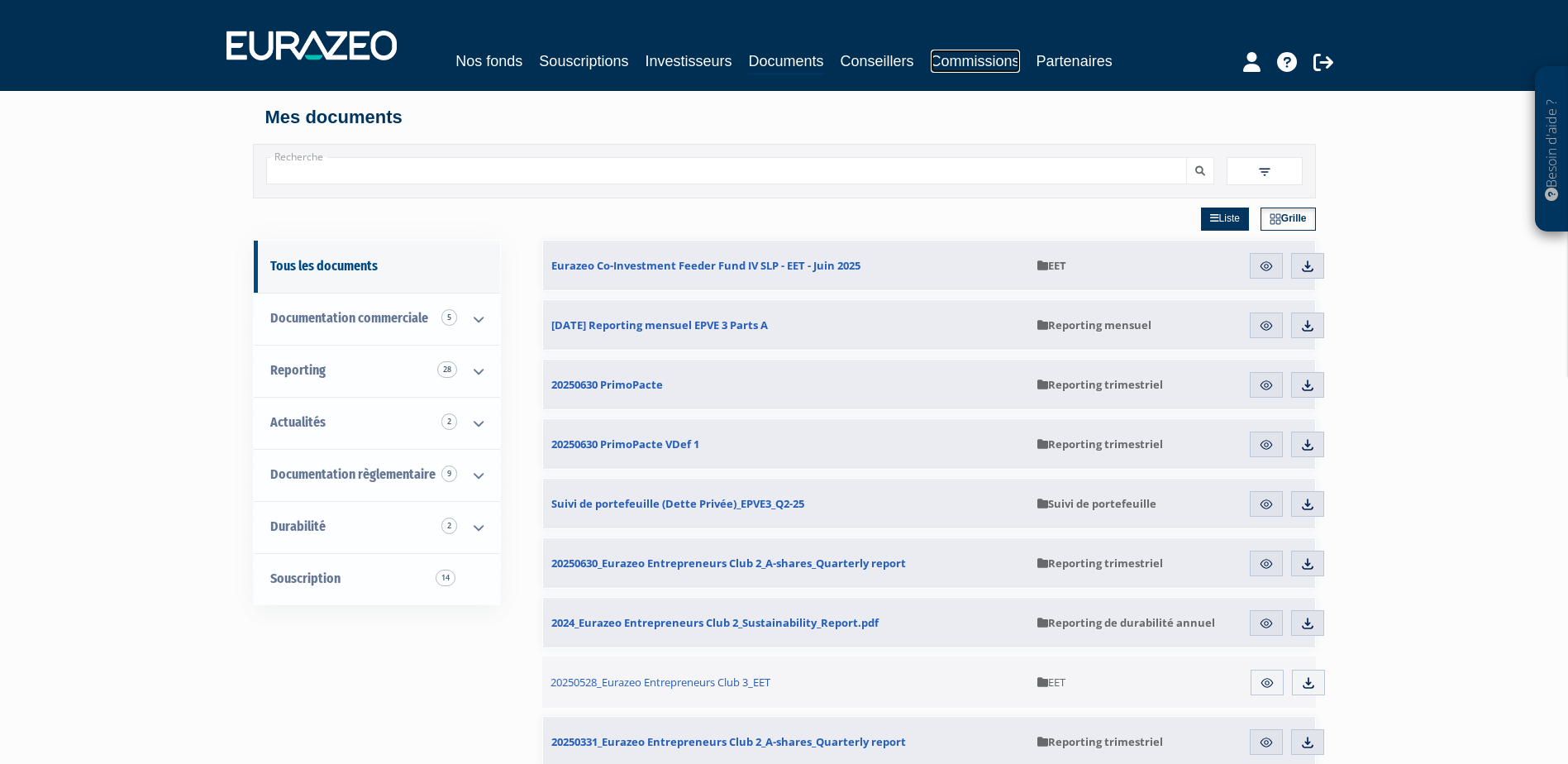
click at [975, 55] on link "Commissions" at bounding box center [975, 61] width 89 height 23
